Goal: Task Accomplishment & Management: Manage account settings

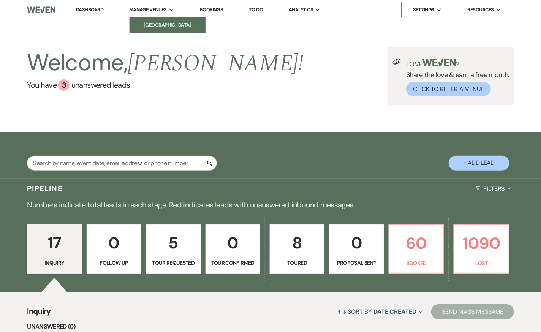
click at [161, 24] on li "[GEOGRAPHIC_DATA]" at bounding box center [167, 25] width 68 height 8
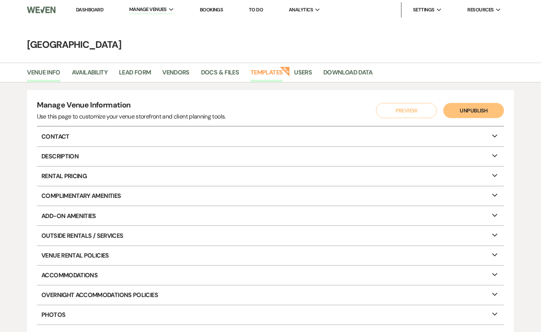
click at [260, 72] on link "Templates" at bounding box center [266, 75] width 32 height 14
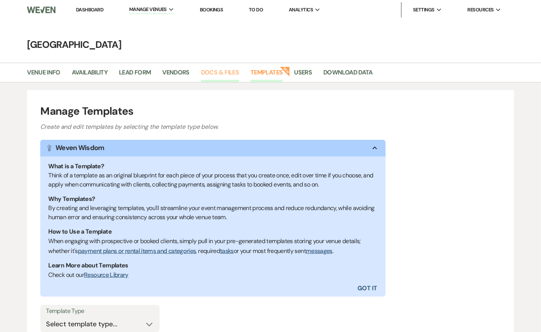
click at [212, 70] on link "Docs & Files" at bounding box center [220, 75] width 38 height 14
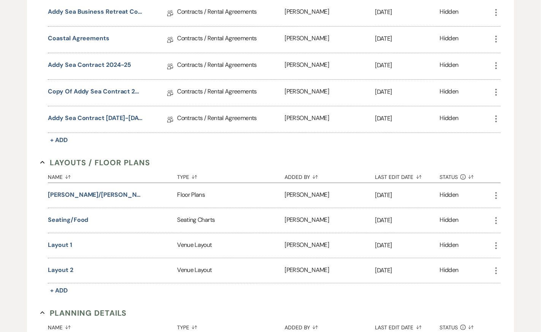
scroll to position [141, 0]
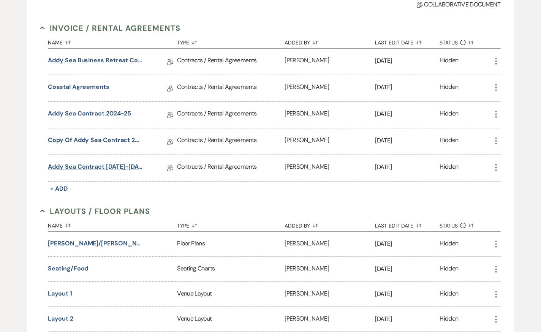
click at [109, 165] on link "Addy Sea Contract [DATE]-[DATE]" at bounding box center [95, 168] width 95 height 12
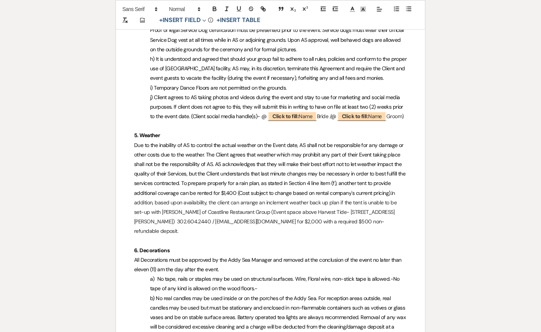
scroll to position [846, 0]
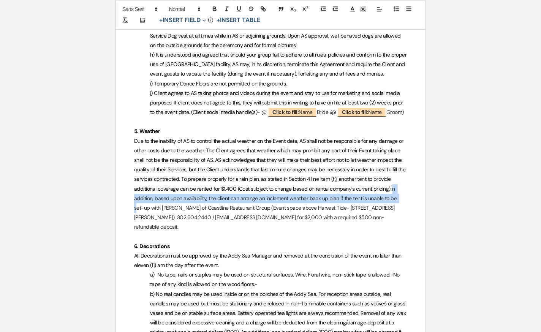
drag, startPoint x: 391, startPoint y: 198, endPoint x: 398, endPoint y: 211, distance: 14.3
click at [398, 211] on p "Due to the inability of AS to control the actual weather on the Event date, AS …" at bounding box center [270, 184] width 273 height 96
drag, startPoint x: 391, startPoint y: 197, endPoint x: 409, endPoint y: 236, distance: 43.9
copy p "In addition, based upon availability, the client can arrange an inclement weath…"
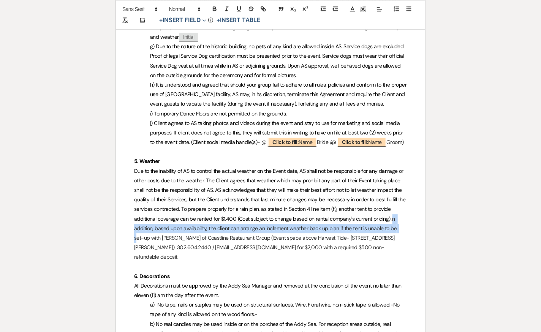
scroll to position [818, 0]
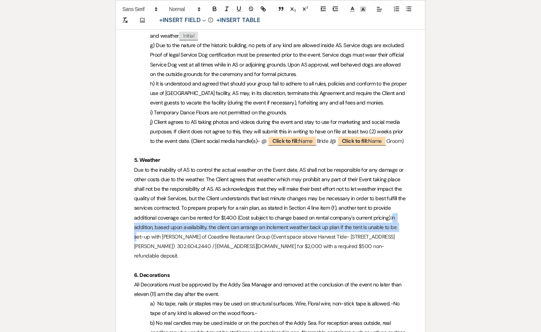
click at [330, 239] on p "Due to the inability of AS to control the actual weather on the Event date, AS …" at bounding box center [270, 213] width 273 height 96
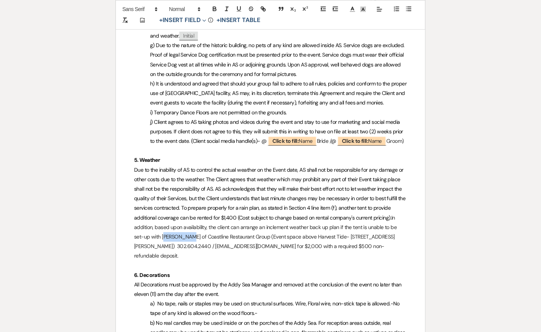
drag, startPoint x: 154, startPoint y: 245, endPoint x: 173, endPoint y: 245, distance: 18.2
click at [173, 245] on p "Due to the inability of AS to control the actual weather on the Event date, AS …" at bounding box center [270, 213] width 273 height 96
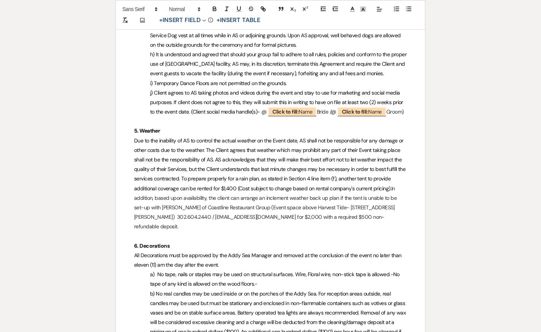
scroll to position [852, 0]
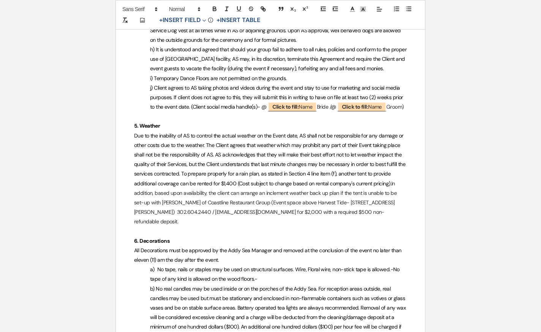
drag, startPoint x: 391, startPoint y: 193, endPoint x: 402, endPoint y: 219, distance: 28.4
click at [402, 219] on p "Due to the inability of AS to control the actual weather on the Event date, AS …" at bounding box center [270, 179] width 273 height 96
click at [391, 192] on p "Due to the inability of AS to control the actual weather on the Event date, AS …" at bounding box center [270, 179] width 273 height 96
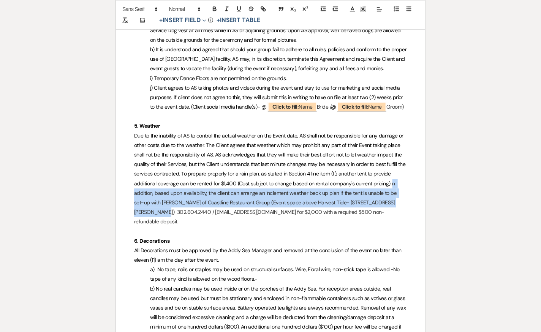
drag, startPoint x: 391, startPoint y: 192, endPoint x: 403, endPoint y: 212, distance: 22.8
click at [403, 212] on p "Due to the inability of AS to control the actual weather on the Event date, AS …" at bounding box center [270, 179] width 273 height 96
drag, startPoint x: 390, startPoint y: 191, endPoint x: 405, endPoint y: 228, distance: 39.7
click at [405, 227] on p "Due to the inability of AS to control the actual weather on the Event date, AS …" at bounding box center [270, 179] width 273 height 96
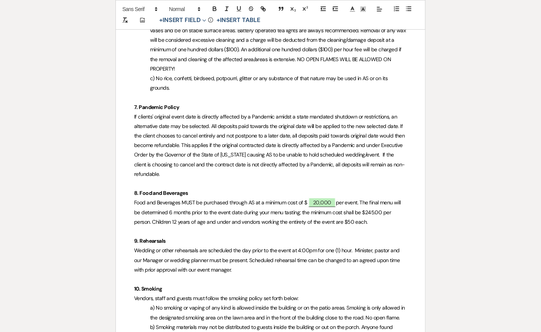
scroll to position [1130, 0]
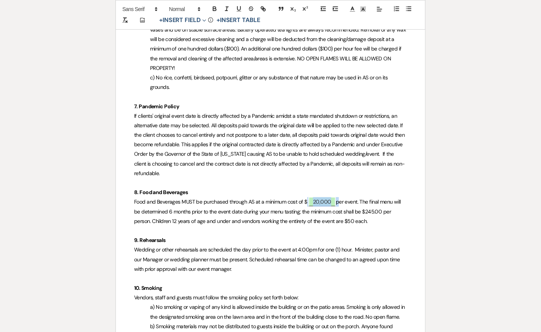
drag, startPoint x: 336, startPoint y: 211, endPoint x: 306, endPoint y: 211, distance: 29.7
click at [306, 211] on p "Food and Beverages MUST be purchased through AS at a minimum cost of $ ﻿ 20,000…" at bounding box center [270, 211] width 273 height 29
copy p "﻿ 20,000 ﻿"
drag, startPoint x: 382, startPoint y: 221, endPoint x: 366, endPoint y: 221, distance: 16.3
click at [366, 221] on span "per event. The final menu will be determined 6 months prior to the event date d…" at bounding box center [268, 211] width 268 height 26
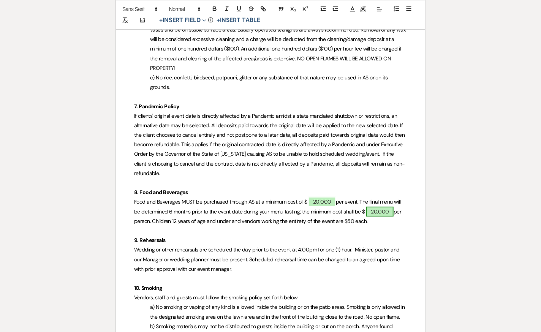
click at [388, 217] on span "20,000" at bounding box center [379, 212] width 27 height 10
select select "owner"
select select "Amount"
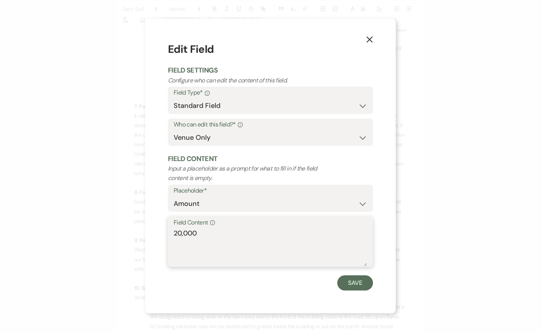
drag, startPoint x: 207, startPoint y: 237, endPoint x: 160, endPoint y: 237, distance: 47.5
click at [160, 237] on div "X Edit Field Field Settings Configure who can edit the content of this field. F…" at bounding box center [270, 166] width 251 height 295
type textarea "$250.00"
click at [356, 283] on button "Save" at bounding box center [356, 283] width 36 height 15
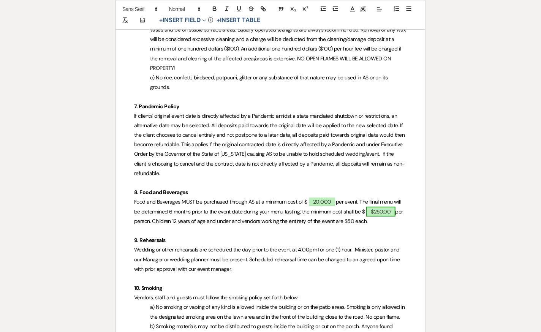
click at [391, 217] on span "$250.00" at bounding box center [380, 212] width 29 height 10
select select "owner"
select select "Amount"
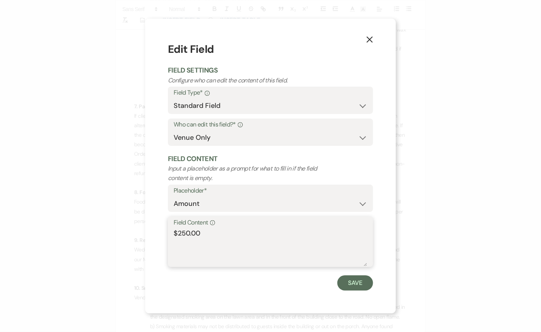
click at [199, 236] on textarea "$250.00" at bounding box center [271, 247] width 194 height 38
type textarea "$250"
click at [350, 284] on button "Save" at bounding box center [356, 283] width 36 height 15
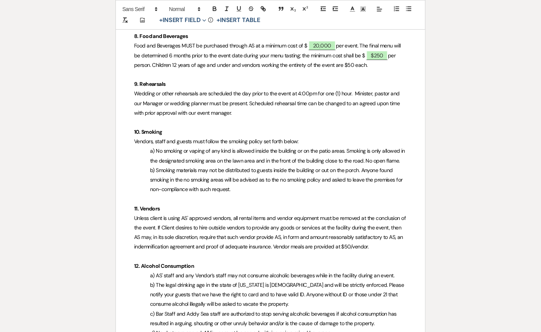
scroll to position [1287, 0]
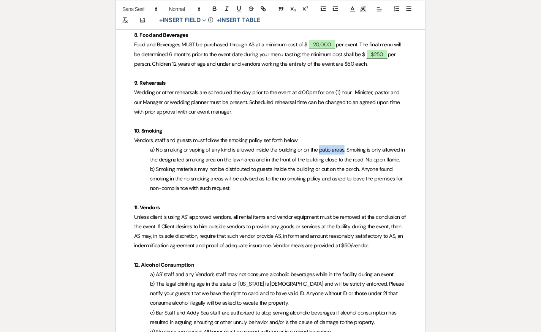
drag, startPoint x: 318, startPoint y: 158, endPoint x: 343, endPoint y: 158, distance: 24.7
click at [343, 158] on span "a) No smoking or vaping of any kind is allowed inside the building or on the pa…" at bounding box center [278, 154] width 257 height 16
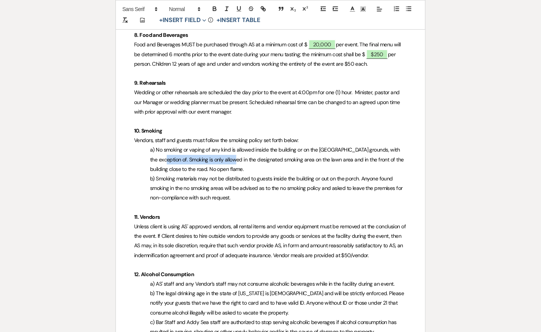
drag, startPoint x: 155, startPoint y: 168, endPoint x: 223, endPoint y: 165, distance: 68.1
click at [223, 165] on p "a) No smoking or vaping of any kind is allowed inside the building or on the [G…" at bounding box center [270, 159] width 273 height 29
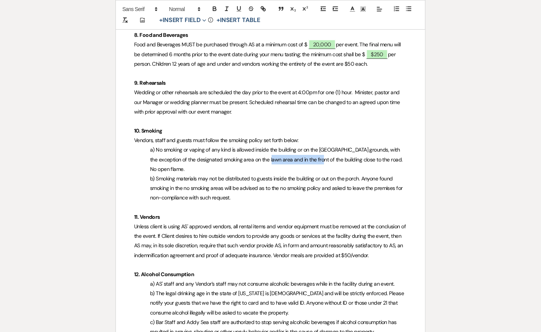
drag, startPoint x: 261, startPoint y: 168, endPoint x: 309, endPoint y: 166, distance: 48.3
click at [309, 166] on span "a) No smoking or vaping of any kind is allowed inside the building or on the [G…" at bounding box center [277, 159] width 254 height 26
drag, startPoint x: 292, startPoint y: 169, endPoint x: 311, endPoint y: 168, distance: 19.4
click at [311, 168] on span "a) No smoking or vaping of any kind is allowed inside the building or on the [G…" at bounding box center [277, 159] width 255 height 26
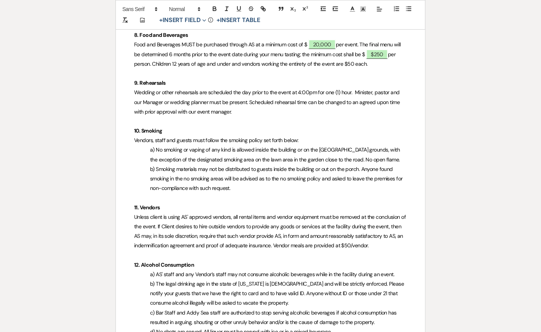
click at [272, 163] on span "a) No smoking or vaping of any kind is allowed inside the building or on the [G…" at bounding box center [275, 154] width 251 height 16
click at [274, 163] on span "a) No smoking or vaping of any kind is allowed inside the building or on the [G…" at bounding box center [275, 154] width 251 height 16
click at [290, 163] on span "a) No smoking or vaping of any kind is allowed inside the building or on the [G…" at bounding box center [275, 154] width 251 height 16
click at [364, 163] on span "a) No smoking or vaping of any kind is allowed inside the building or on the [G…" at bounding box center [275, 154] width 251 height 16
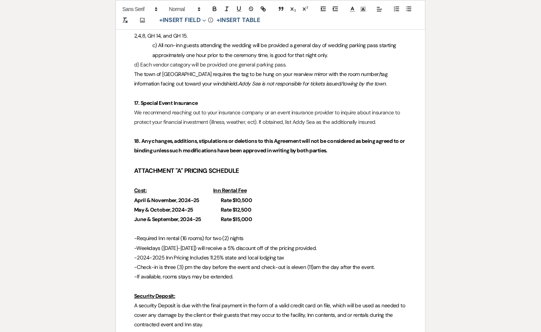
scroll to position [2072, 0]
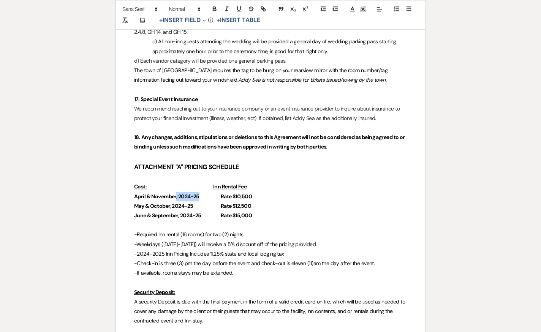
drag, startPoint x: 199, startPoint y: 196, endPoint x: 177, endPoint y: 194, distance: 22.5
click at [177, 194] on strong "April & November, 2024-25" at bounding box center [166, 196] width 65 height 7
click at [202, 195] on strong "Rate $10,500" at bounding box center [213, 196] width 31 height 7
drag, startPoint x: 238, startPoint y: 196, endPoint x: 258, endPoint y: 196, distance: 20.1
click at [258, 196] on p "April & November Rate $10,500" at bounding box center [270, 197] width 273 height 10
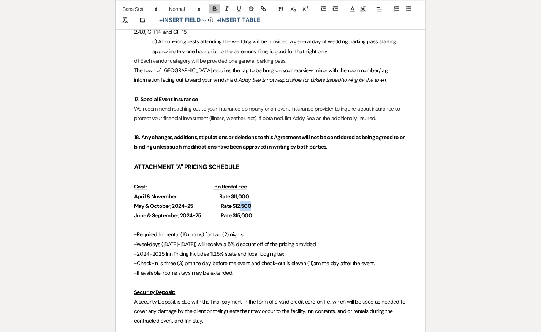
drag, startPoint x: 253, startPoint y: 204, endPoint x: 239, endPoint y: 204, distance: 14.1
click at [239, 204] on p "May & October, 2024-25 Rate $12,500" at bounding box center [270, 206] width 273 height 10
drag, startPoint x: 194, startPoint y: 206, endPoint x: 170, endPoint y: 205, distance: 23.6
click at [170, 205] on strong "May & October, 2024-25" at bounding box center [163, 206] width 59 height 7
drag, startPoint x: 202, startPoint y: 213, endPoint x: 178, endPoint y: 213, distance: 23.6
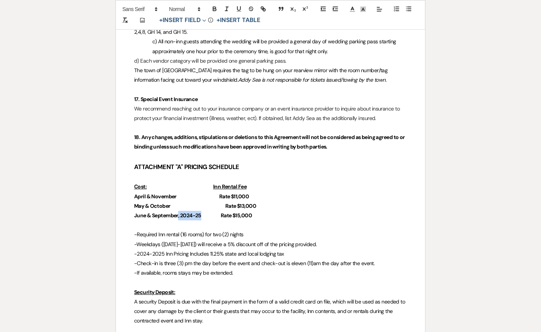
click at [178, 213] on strong "June & September, 2024-25" at bounding box center [167, 215] width 67 height 7
click at [245, 215] on strong "Rate $15,000" at bounding box center [236, 215] width 31 height 7
click at [279, 214] on p "June & September Rate $15,500" at bounding box center [270, 216] width 273 height 10
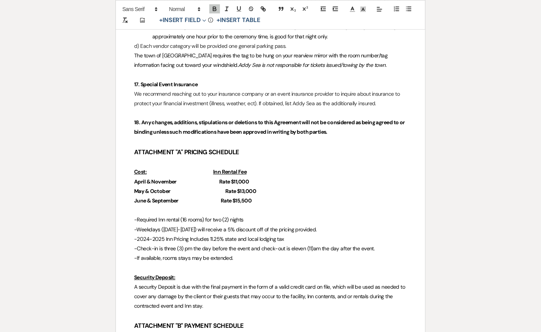
scroll to position [2093, 0]
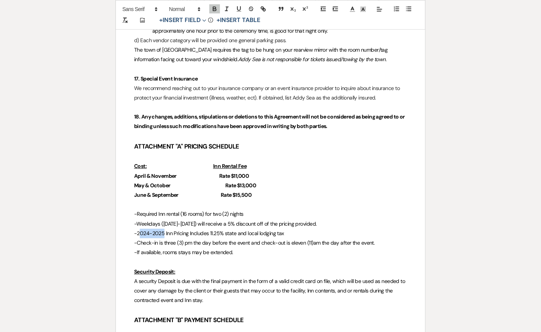
drag, startPoint x: 164, startPoint y: 233, endPoint x: 139, endPoint y: 233, distance: 25.1
click at [139, 233] on span "-2024-2025 Inn Pricing Includes 11.25% state and local lodging tax" at bounding box center [209, 233] width 150 height 7
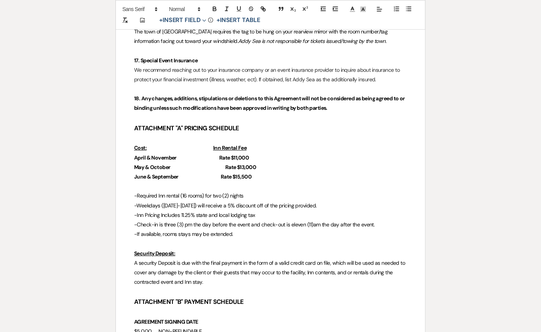
scroll to position [2114, 0]
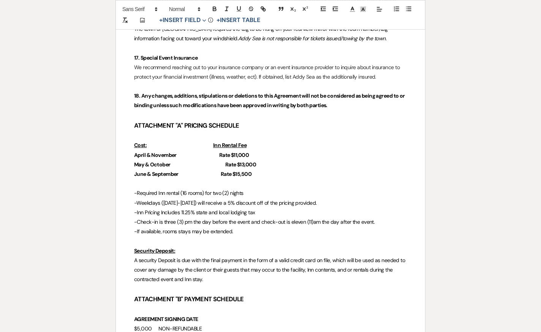
click at [234, 230] on p "-If available, rooms stays may be extended." at bounding box center [270, 232] width 273 height 10
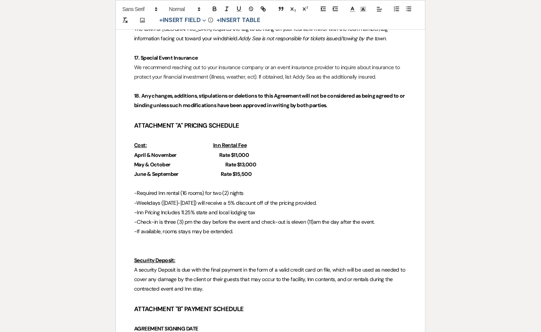
click at [235, 234] on p "-If available, rooms stays may be extended." at bounding box center [270, 232] width 273 height 10
drag, startPoint x: 233, startPoint y: 233, endPoint x: 321, endPoint y: 233, distance: 87.4
click at [321, 233] on p "-If available, rooms stays may be extended. Please have guests contact you" at bounding box center [270, 232] width 273 height 10
drag, startPoint x: 272, startPoint y: 230, endPoint x: 286, endPoint y: 230, distance: 14.4
click at [286, 230] on p "-If available, rooms stays may be extended. Client to provide AS" at bounding box center [270, 232] width 273 height 10
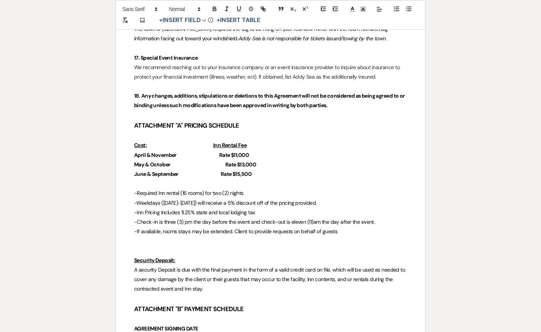
click at [290, 232] on span "-If available, rooms stays may be extended. Client to provide requests on behal…" at bounding box center [236, 231] width 204 height 7
click at [349, 231] on p "-If available, rooms stays may be extended. Client to provide requests to AS on…" at bounding box center [270, 232] width 273 height 10
drag, startPoint x: 357, startPoint y: 231, endPoint x: 306, endPoint y: 231, distance: 51.3
click at [306, 231] on p "-If available, rooms stays may be extended. Client to provide requests to AS on…" at bounding box center [270, 232] width 273 height 10
drag, startPoint x: 307, startPoint y: 231, endPoint x: 318, endPoint y: 231, distance: 11.4
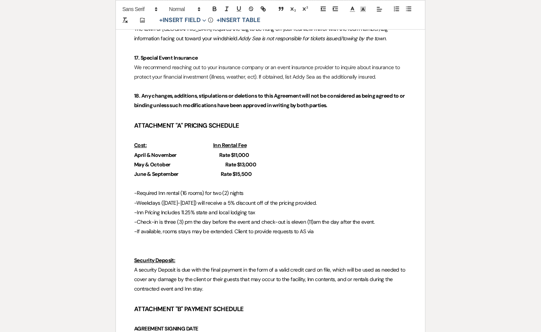
click at [318, 231] on p "-If available, rooms stays may be extended. Client to provide requests to AS via" at bounding box center [270, 232] width 273 height 10
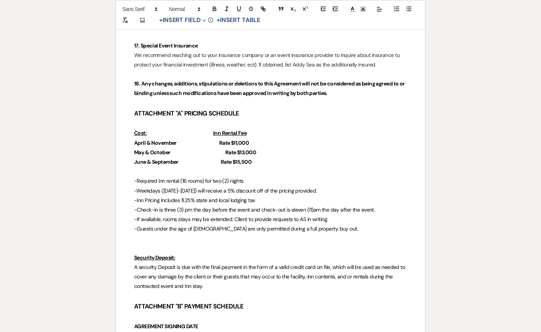
scroll to position [2127, 0]
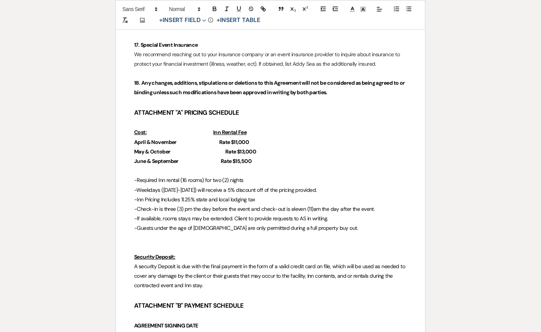
click at [172, 244] on p at bounding box center [270, 248] width 273 height 10
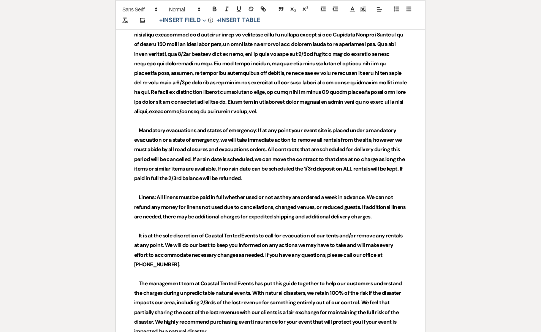
scroll to position [3032, 0]
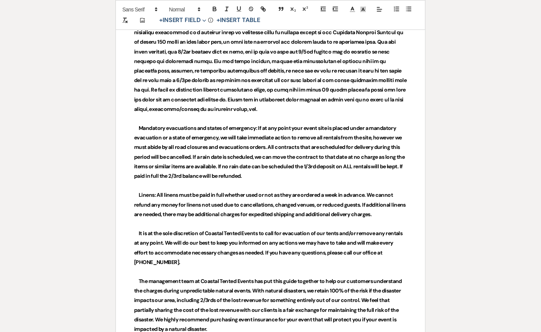
click at [325, 195] on strong "Linens: All linens must be paid in full whether used or not as they are ordered…" at bounding box center [270, 205] width 273 height 26
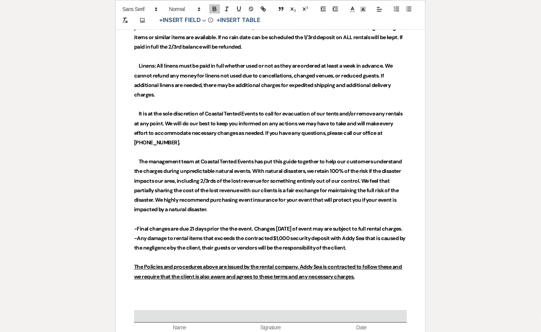
scroll to position [3165, 0]
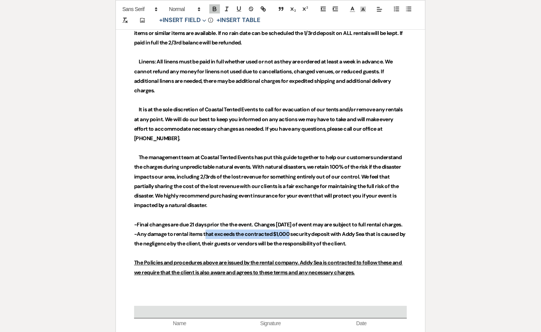
drag, startPoint x: 205, startPoint y: 242, endPoint x: 291, endPoint y: 243, distance: 85.5
click at [291, 243] on strong "-Any damage to rental items that exceeds the contracted $1,000 security deposit…" at bounding box center [270, 239] width 272 height 16
click at [298, 242] on strong "-Any damage to rental items will be covered by the security deposit with Addy S…" at bounding box center [257, 239] width 247 height 16
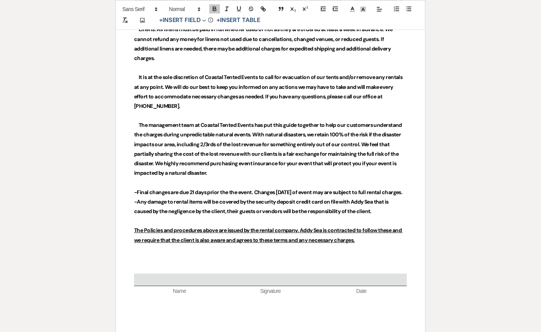
scroll to position [3200, 0]
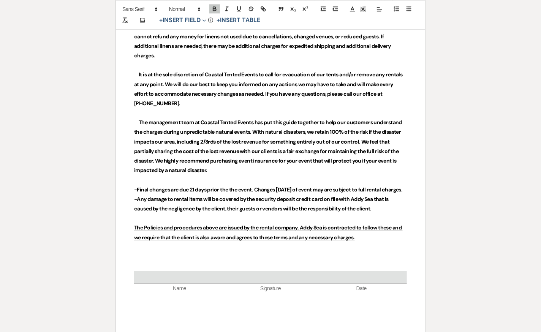
click at [146, 236] on u "The Policies and procedures above are issued by the rental company. Addy Sea is…" at bounding box center [268, 232] width 269 height 16
click at [289, 241] on u "The policies and procedures above are issued by the rental company. Addy Sea is…" at bounding box center [268, 232] width 269 height 16
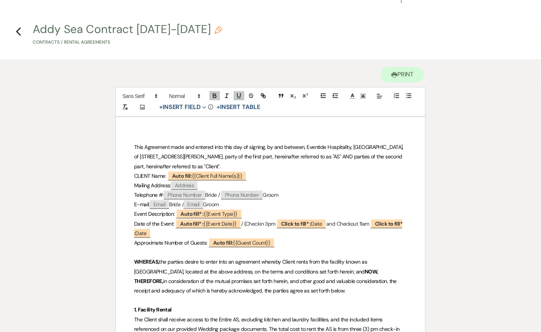
scroll to position [0, 0]
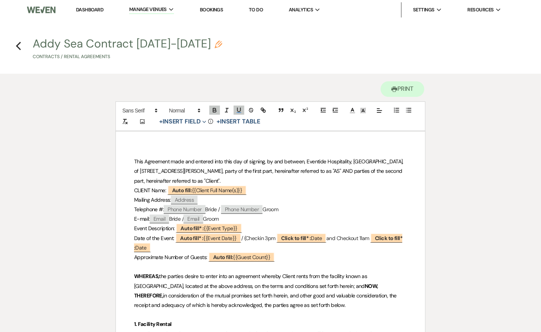
click at [215, 44] on use "button" at bounding box center [219, 45] width 8 height 8
select select "10"
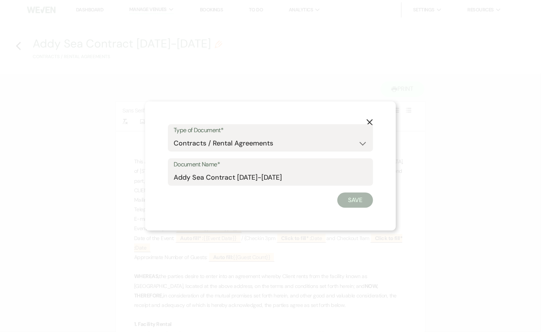
click at [372, 121] on icon "X" at bounding box center [369, 122] width 7 height 7
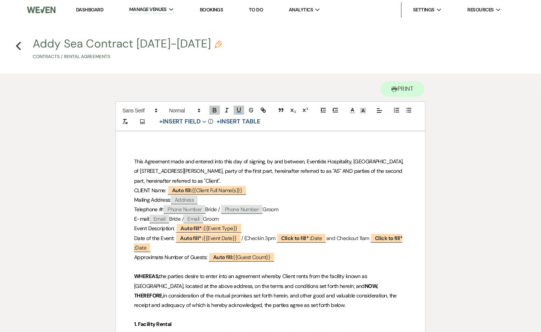
click at [215, 43] on use "button" at bounding box center [219, 45] width 8 height 8
select select "10"
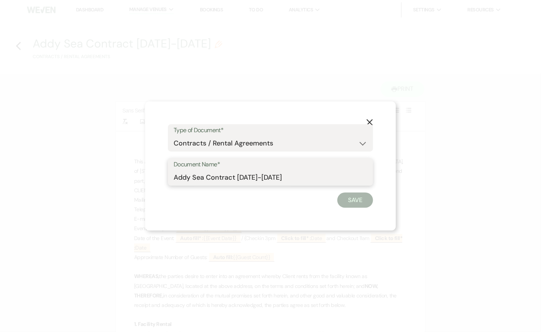
drag, startPoint x: 259, startPoint y: 177, endPoint x: 236, endPoint y: 177, distance: 22.8
click at [236, 177] on input "Addy Sea Contract [DATE]-[DATE]" at bounding box center [271, 177] width 194 height 15
click at [255, 177] on input "Addy Sea Contract 2026" at bounding box center [271, 177] width 194 height 15
type input "Addy Sea Contract [DATE]-[DATE]"
click at [352, 199] on button "Save" at bounding box center [356, 200] width 36 height 15
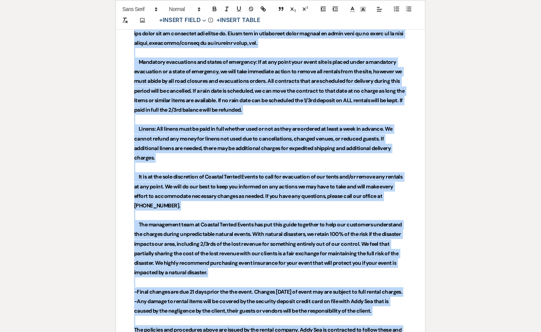
scroll to position [3298, 0]
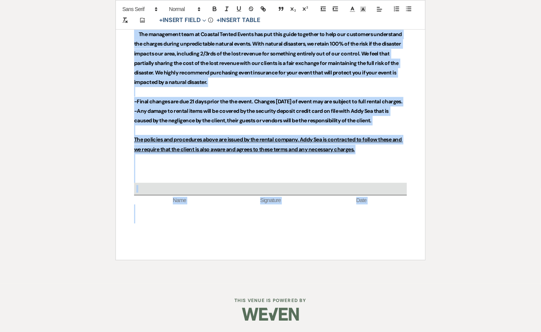
drag, startPoint x: 134, startPoint y: 160, endPoint x: 349, endPoint y: 362, distance: 295.5
copy div "Lore Ipsumdolo sita con adipisc elit sedd eiu te incidid, ut lab etdolor, Magna…"
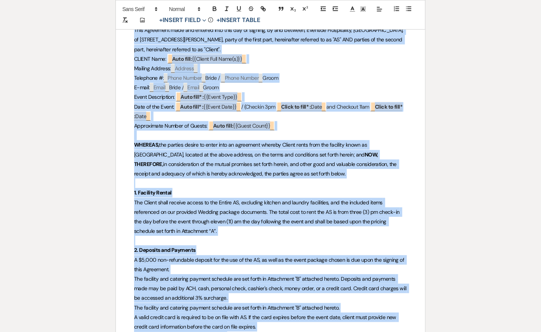
scroll to position [0, 0]
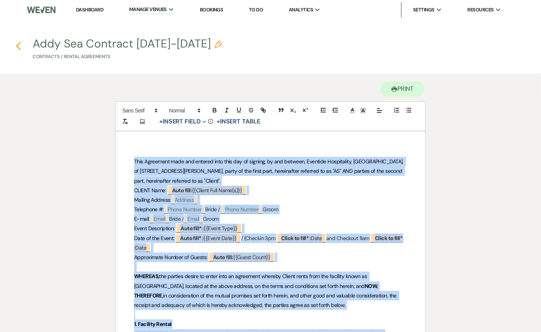
click at [20, 45] on icon "Previous" at bounding box center [19, 45] width 6 height 9
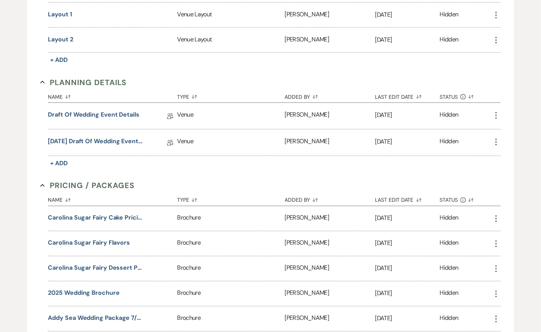
scroll to position [422, 0]
